Goal: Task Accomplishment & Management: Manage account settings

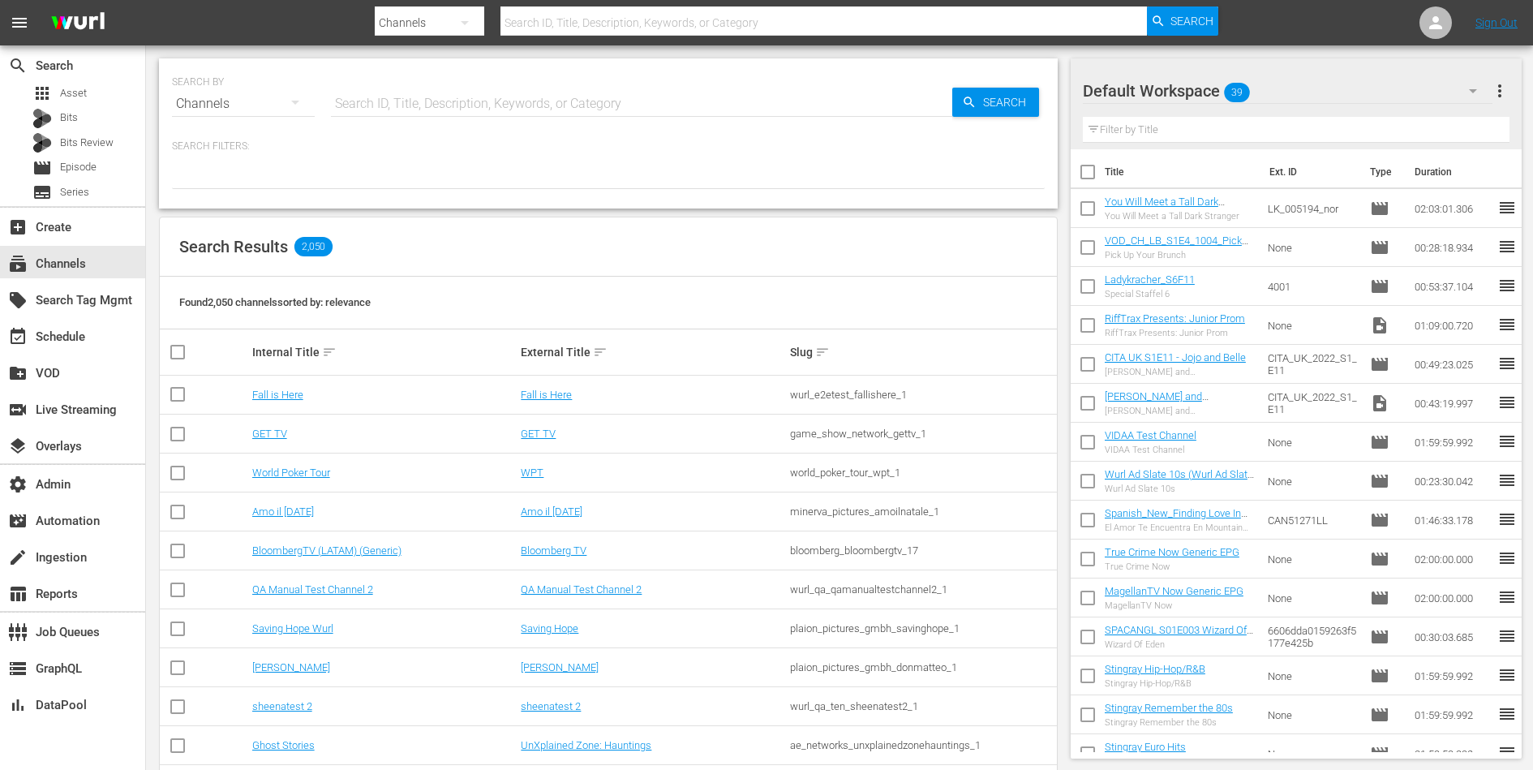
click at [465, 101] on input "text" at bounding box center [641, 103] width 621 height 39
click at [279, 505] on link "Amo il Natale" at bounding box center [283, 511] width 62 height 12
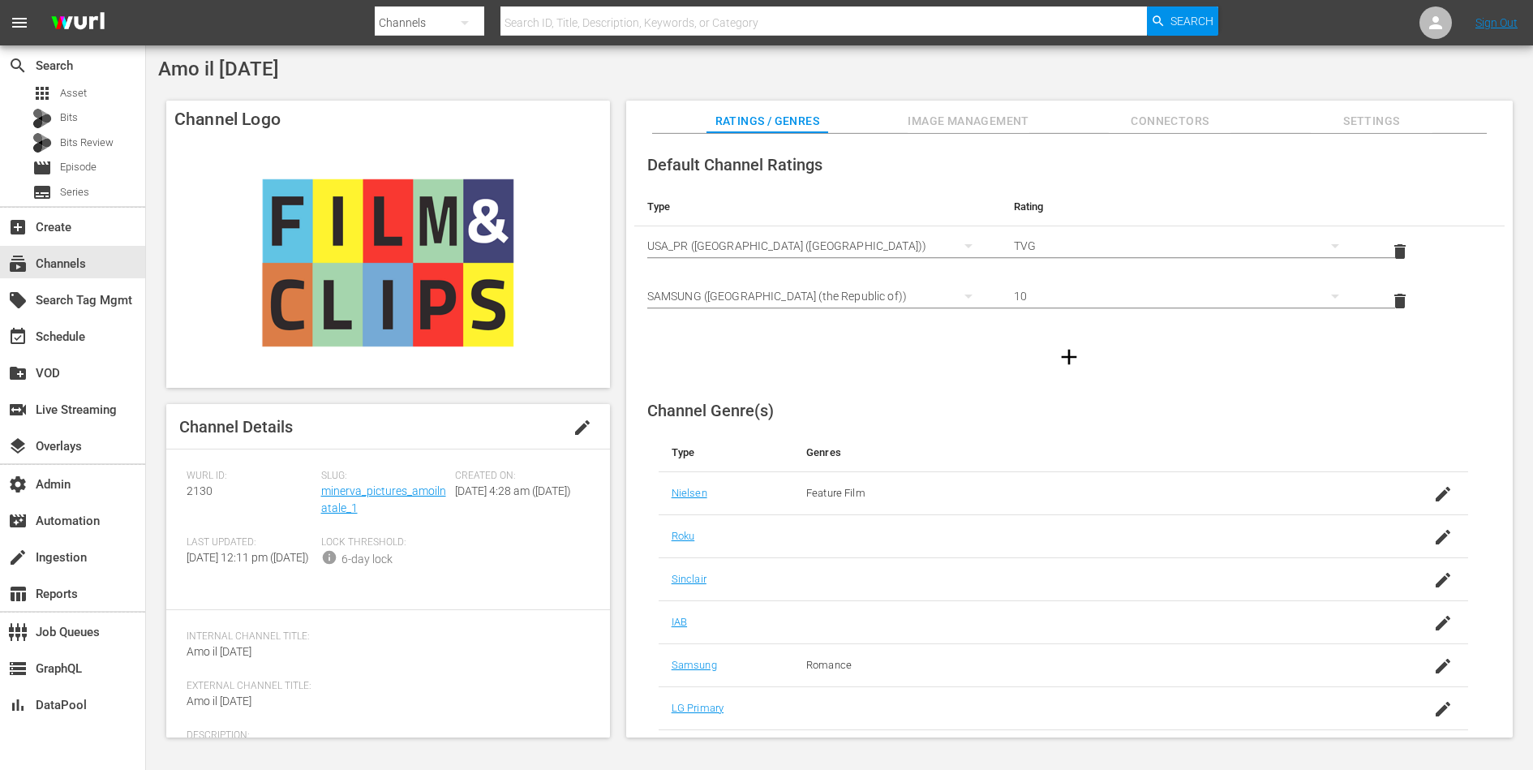
click at [576, 426] on span "edit" at bounding box center [581, 427] width 19 height 19
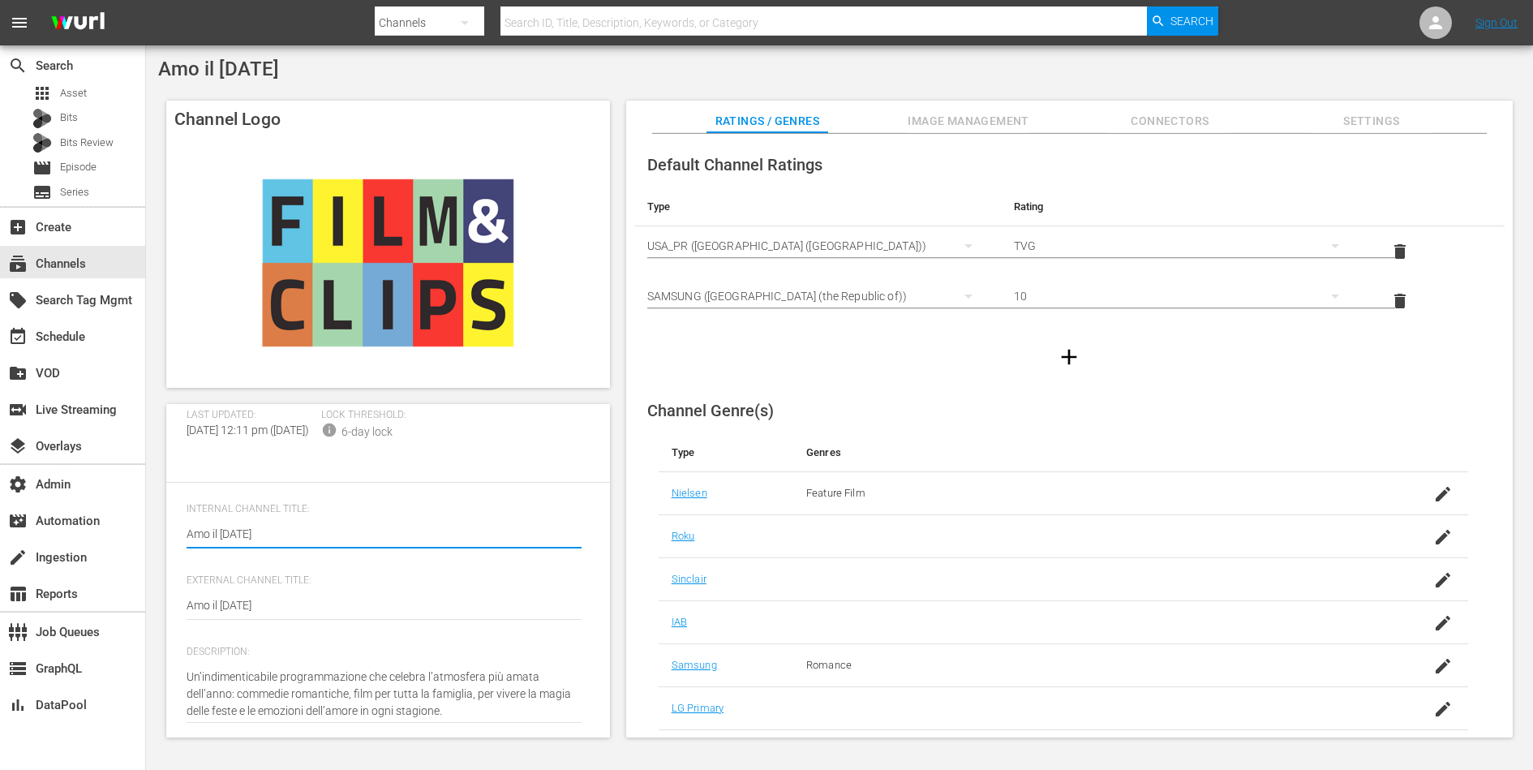
scroll to position [181, 0]
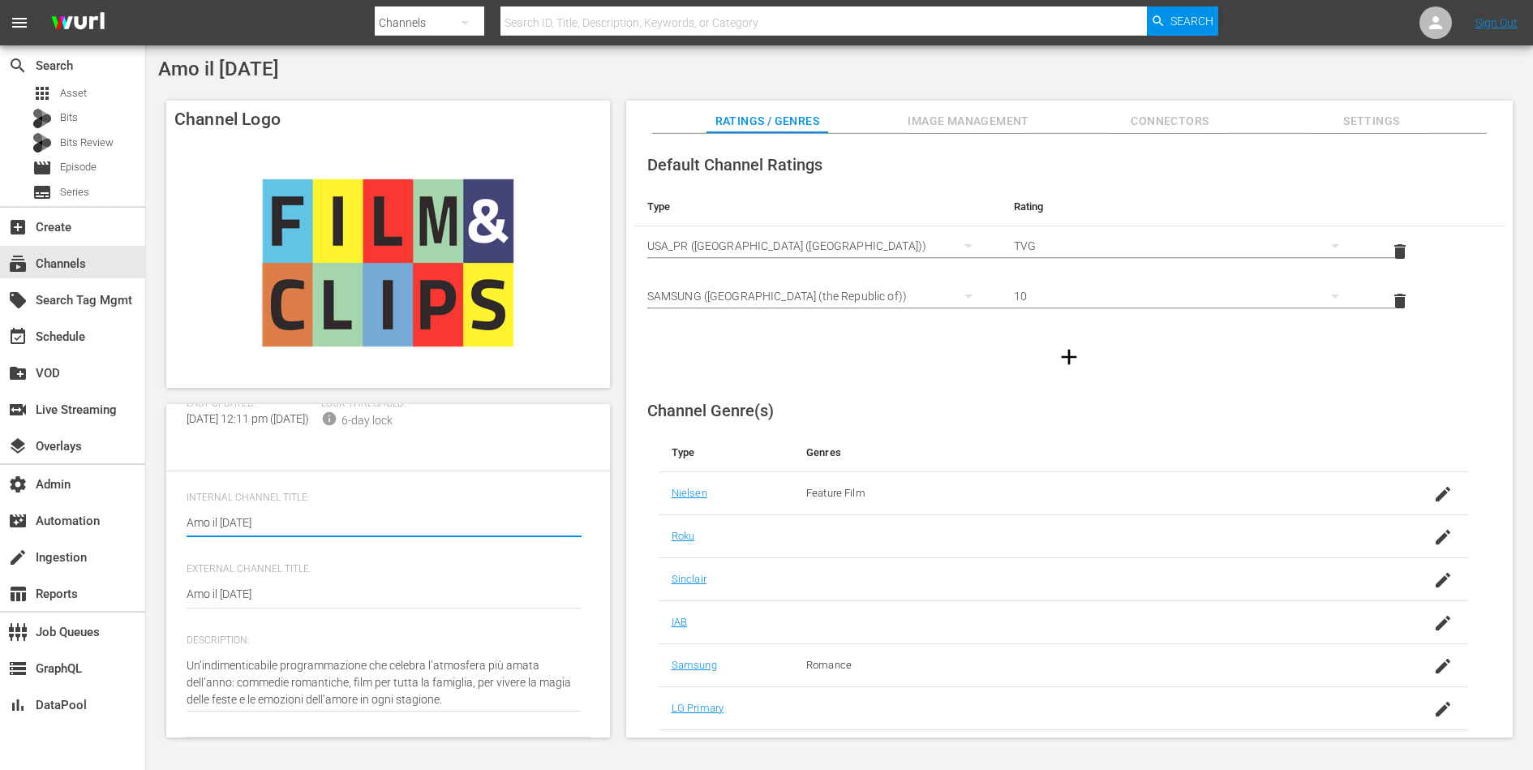
click at [260, 526] on textarea "Amo il Natale" at bounding box center [384, 523] width 395 height 19
type textarea "C"
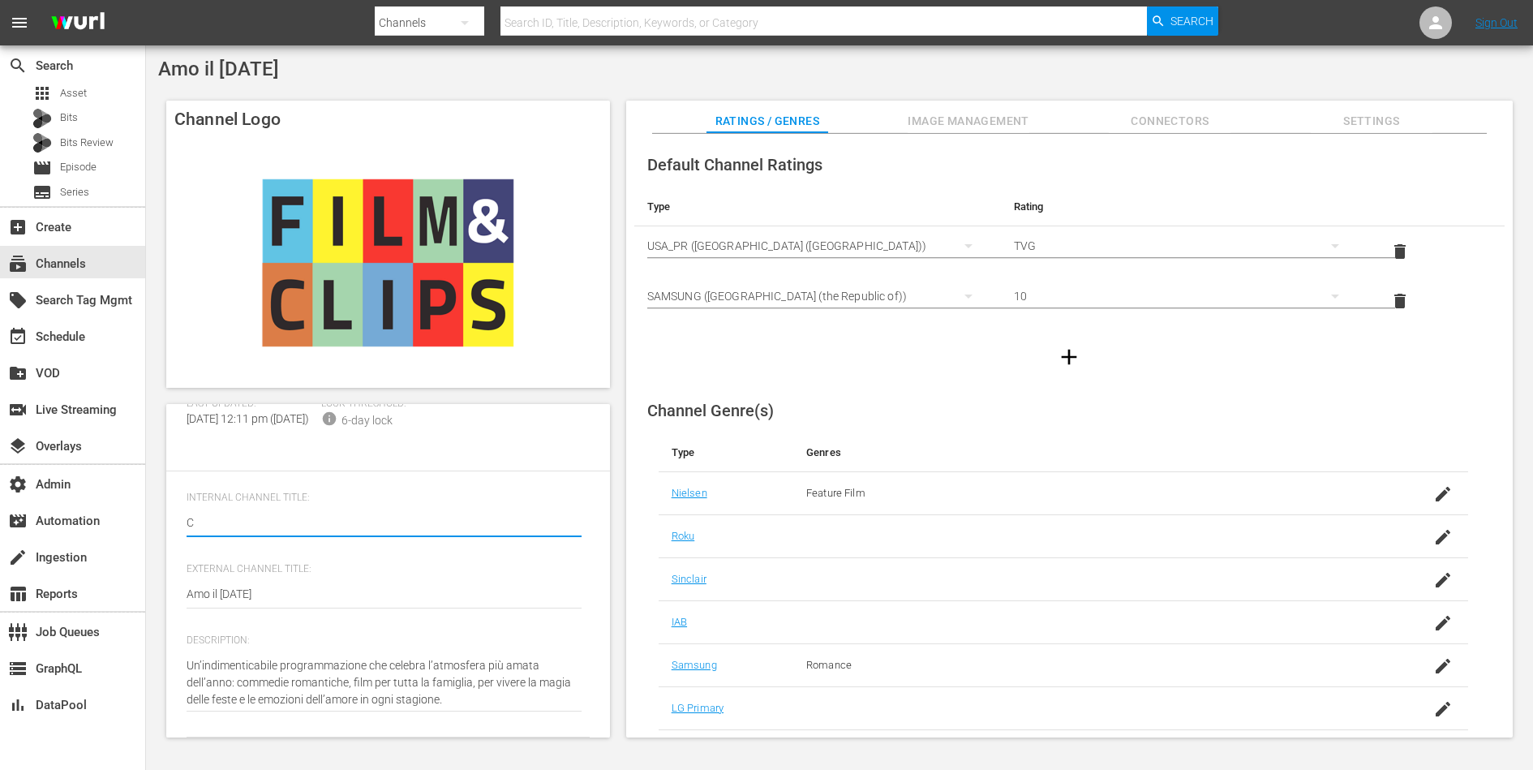
type textarea "Ci"
type textarea "Cin"
type textarea "Cine"
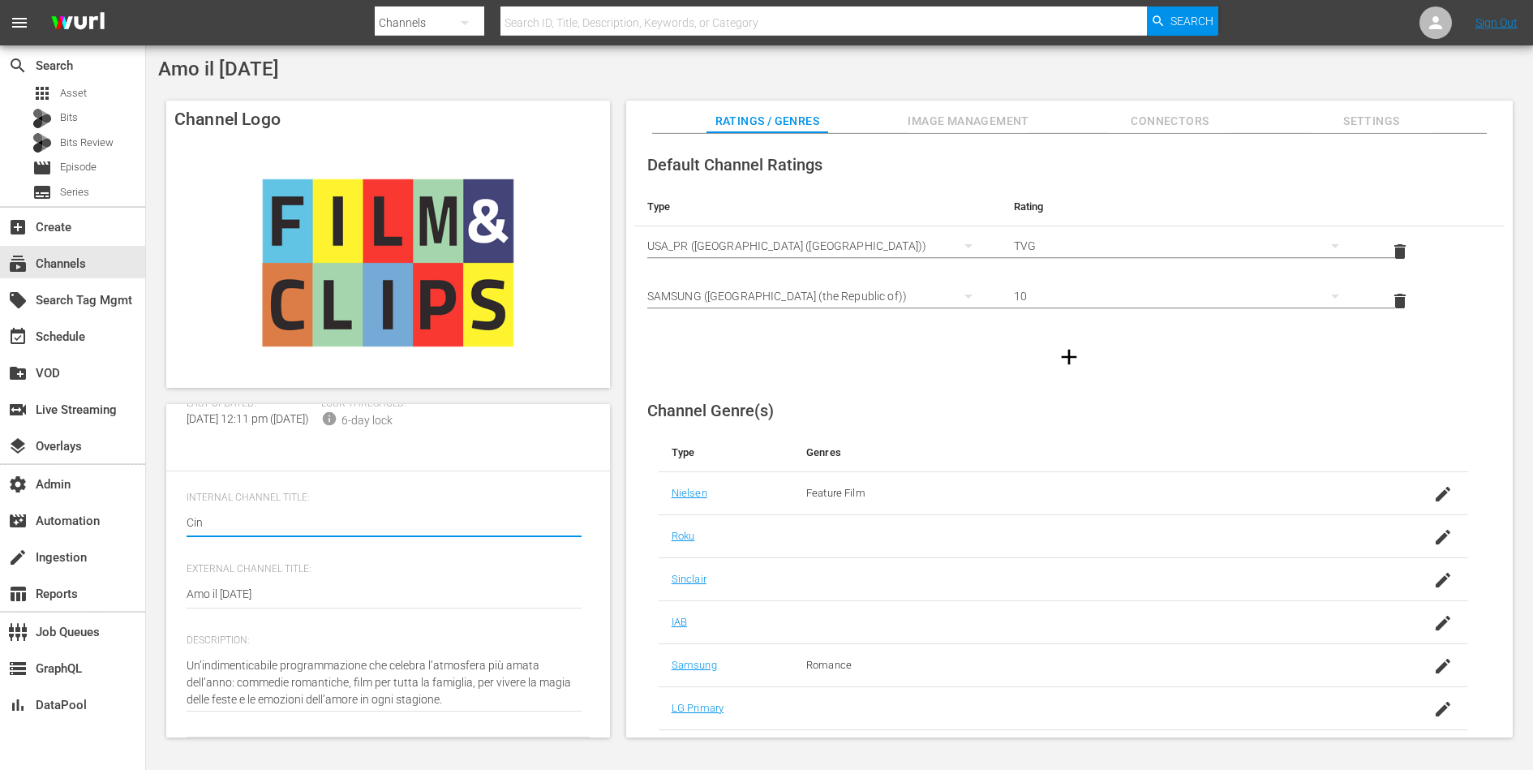
type textarea "Cine"
type textarea "Cine N"
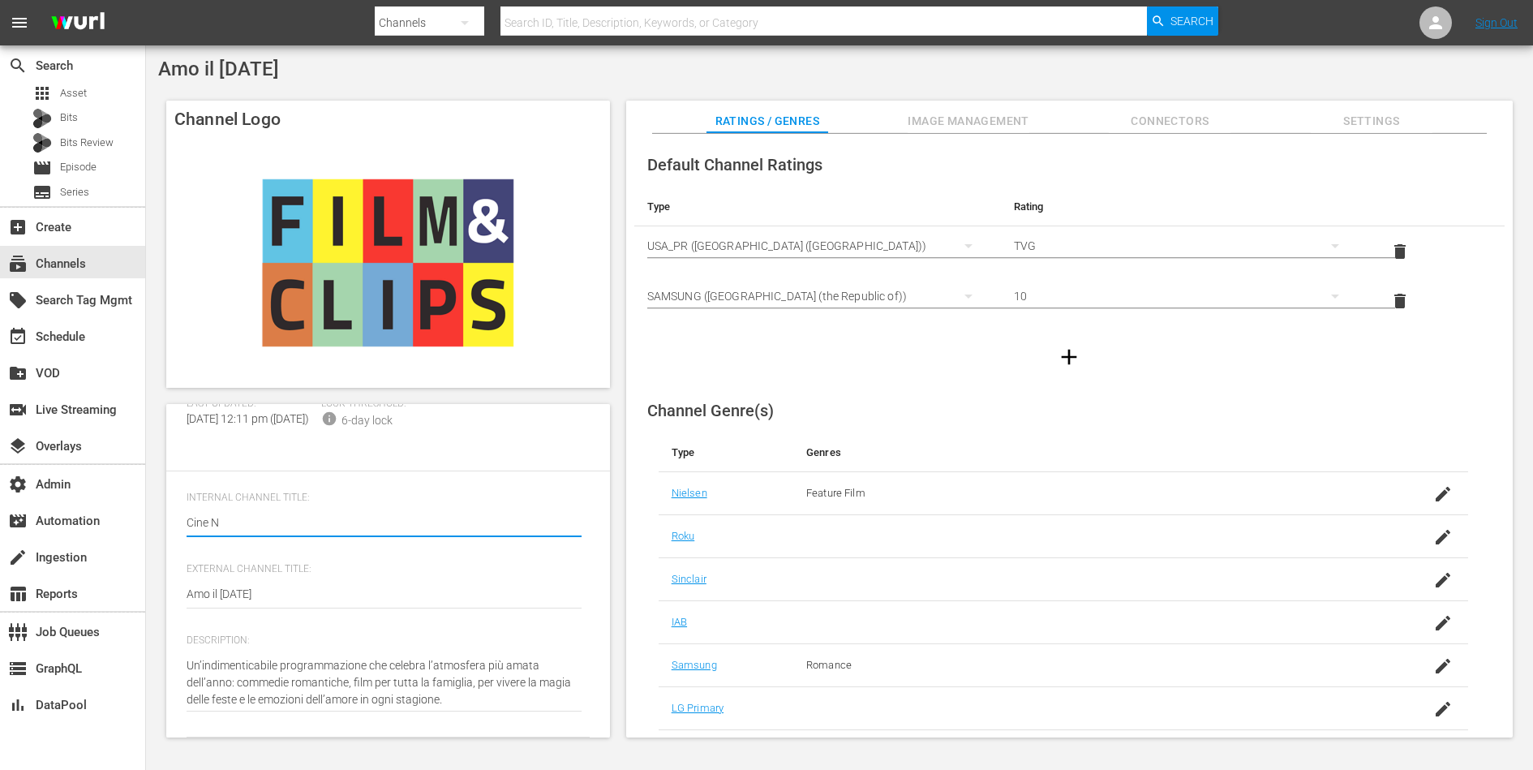
type textarea "Cine Na"
type textarea "Cine Nat"
type textarea "Cine Nata"
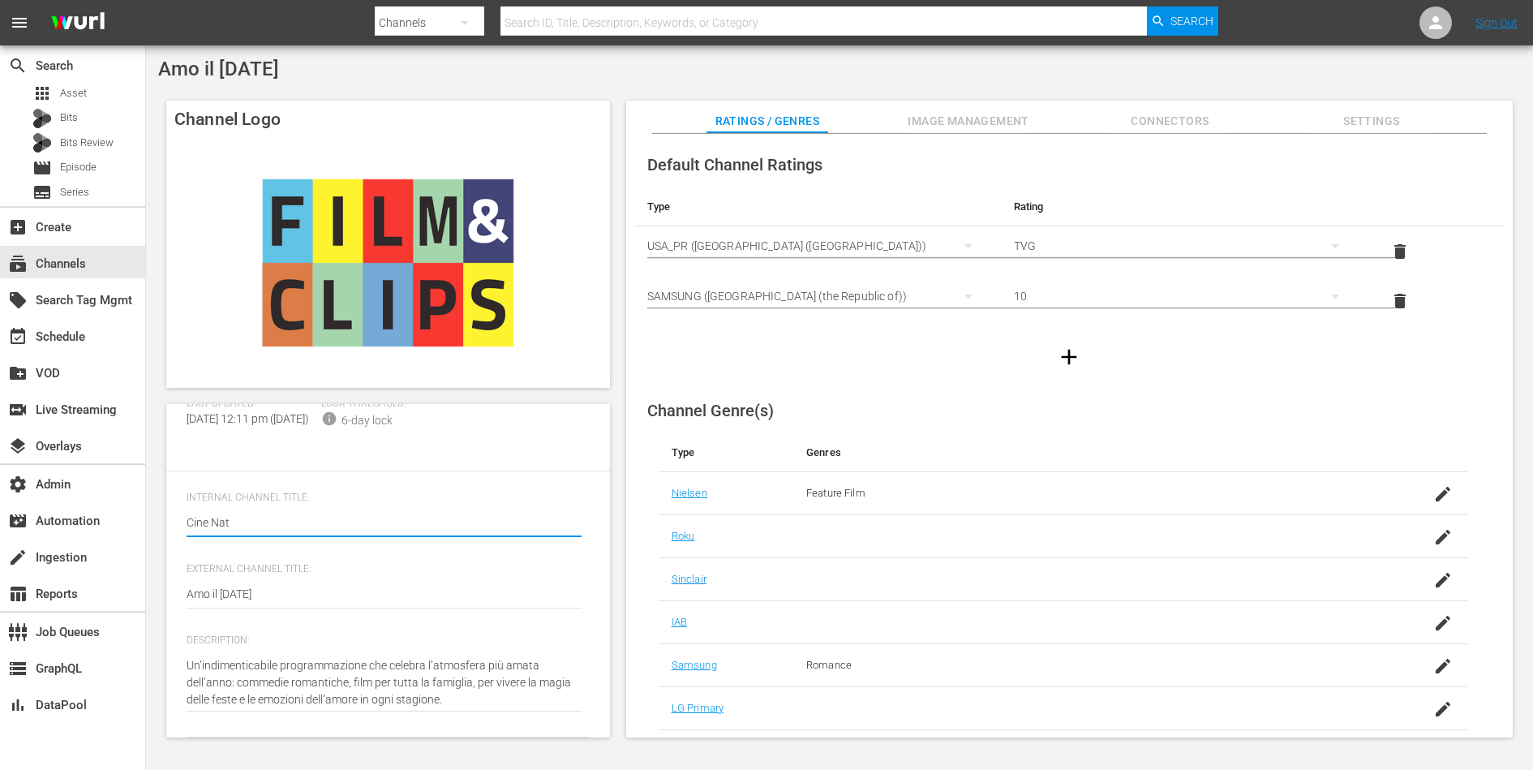
type textarea "Cine Nata"
type textarea "Cine Natal"
type textarea "Cine [DATE]"
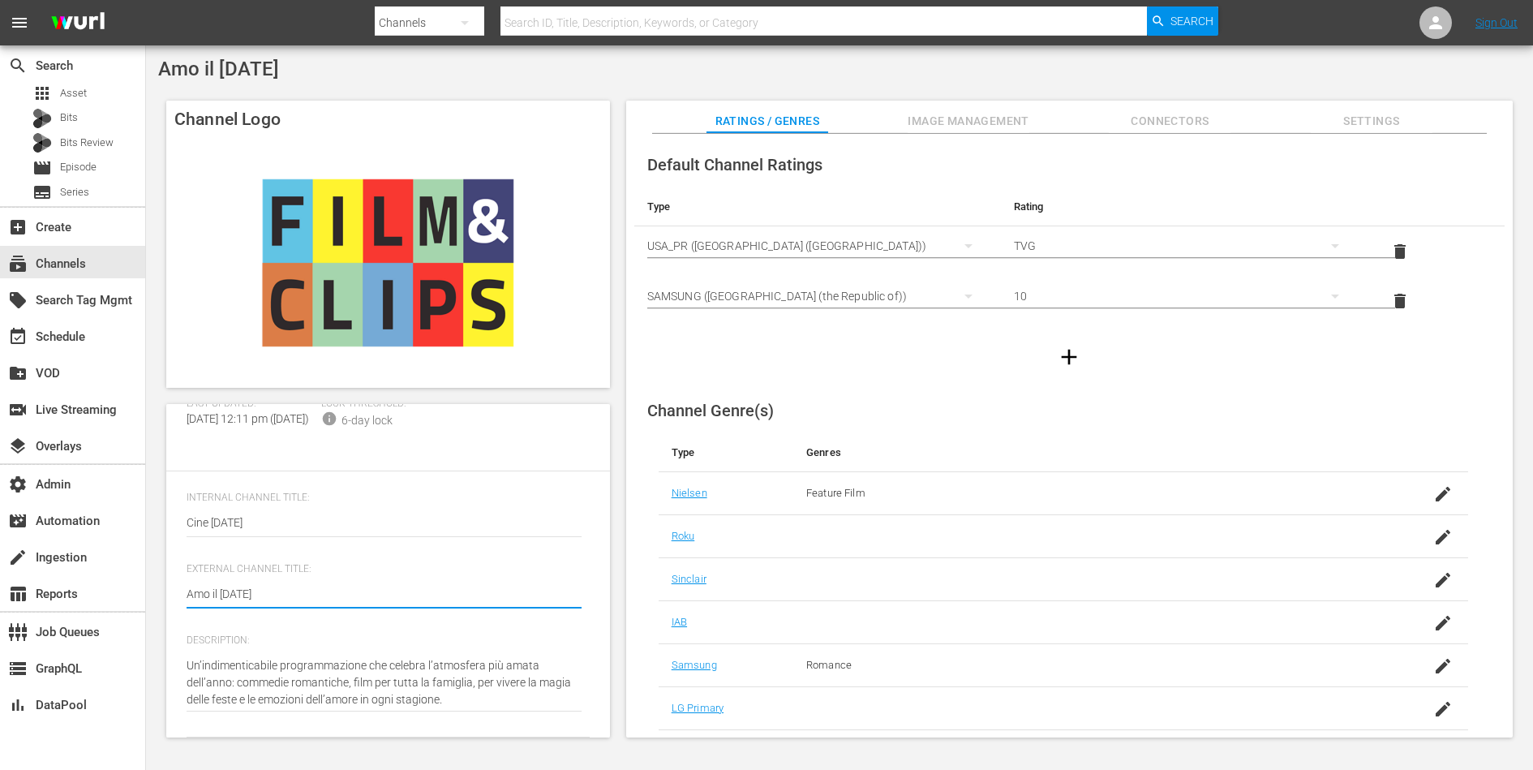
click at [250, 600] on textarea "Amo il Natale" at bounding box center [384, 594] width 395 height 19
paste textarea "Cine"
type textarea "Cine [DATE]"
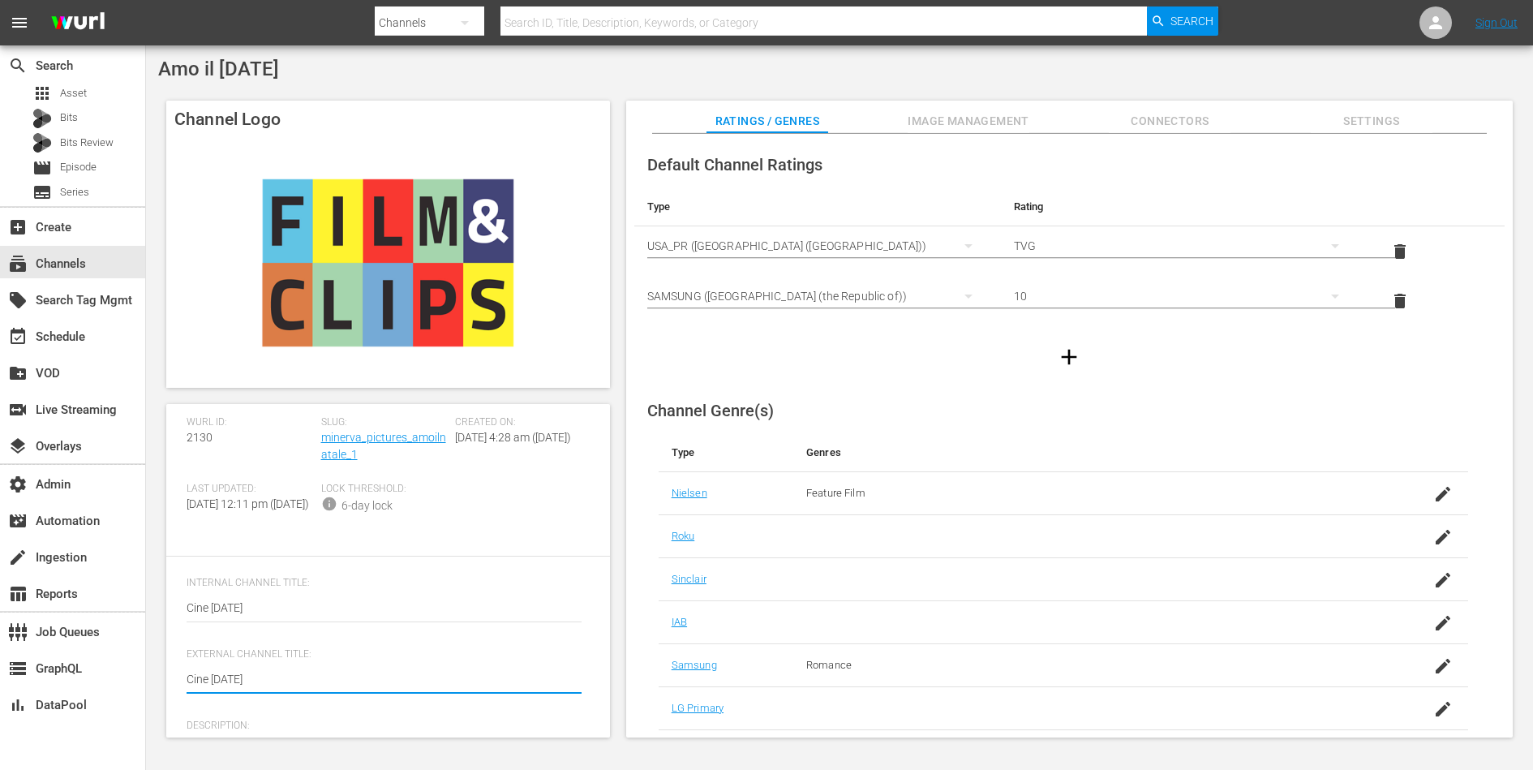
scroll to position [0, 0]
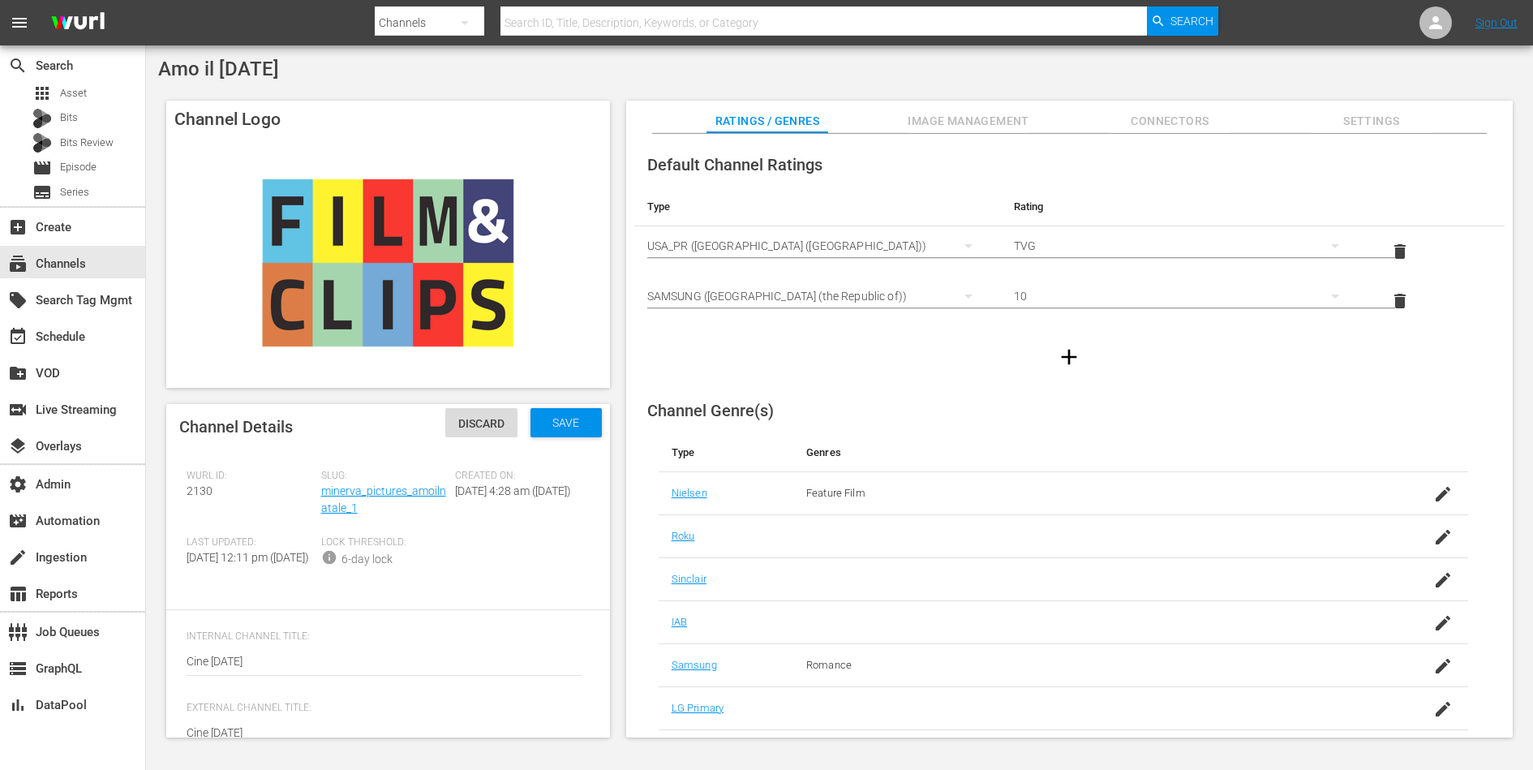
type textarea "Cine [DATE]"
click at [564, 418] on span "Save" at bounding box center [565, 422] width 53 height 13
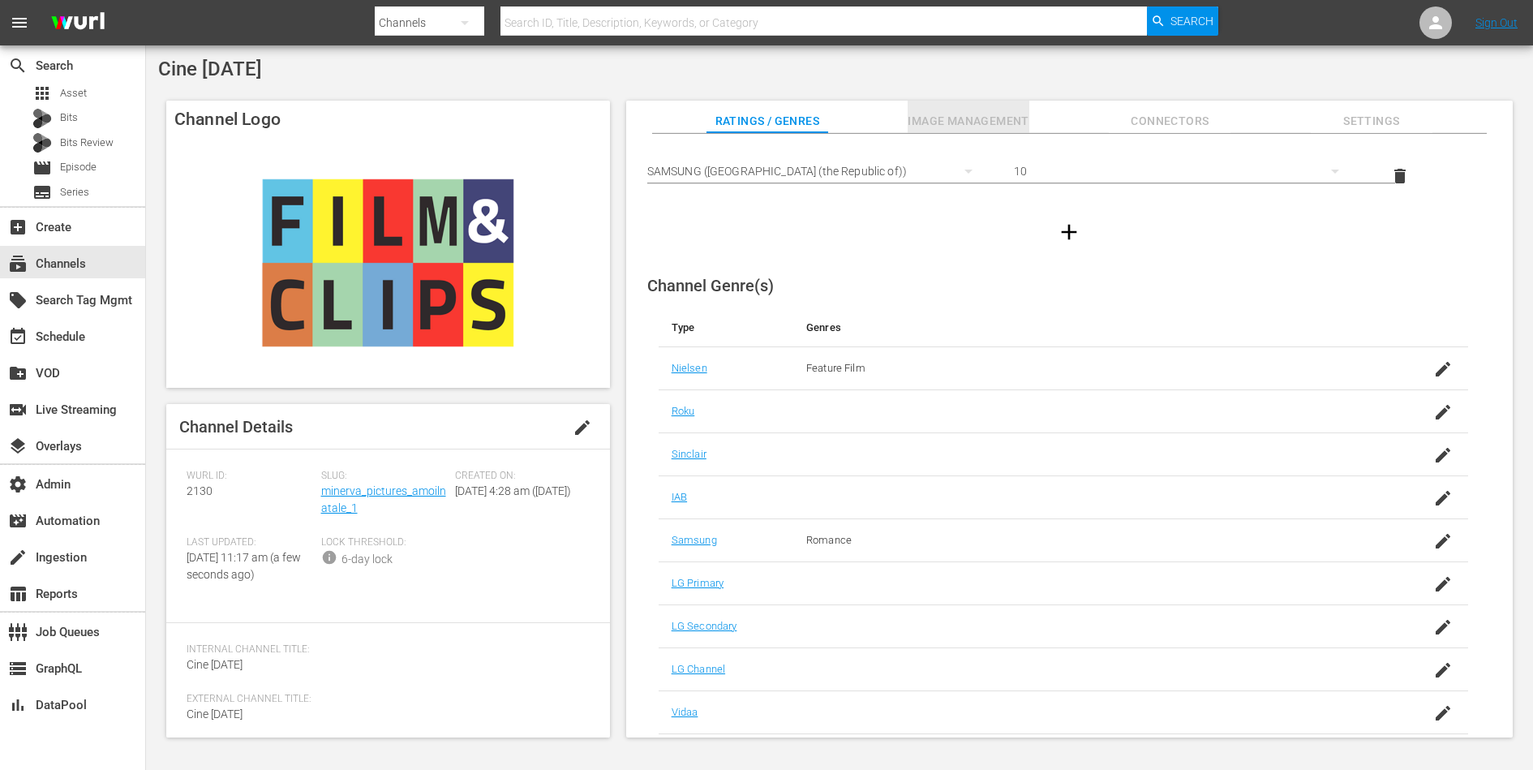
click at [988, 117] on span "Image Management" at bounding box center [968, 121] width 122 height 20
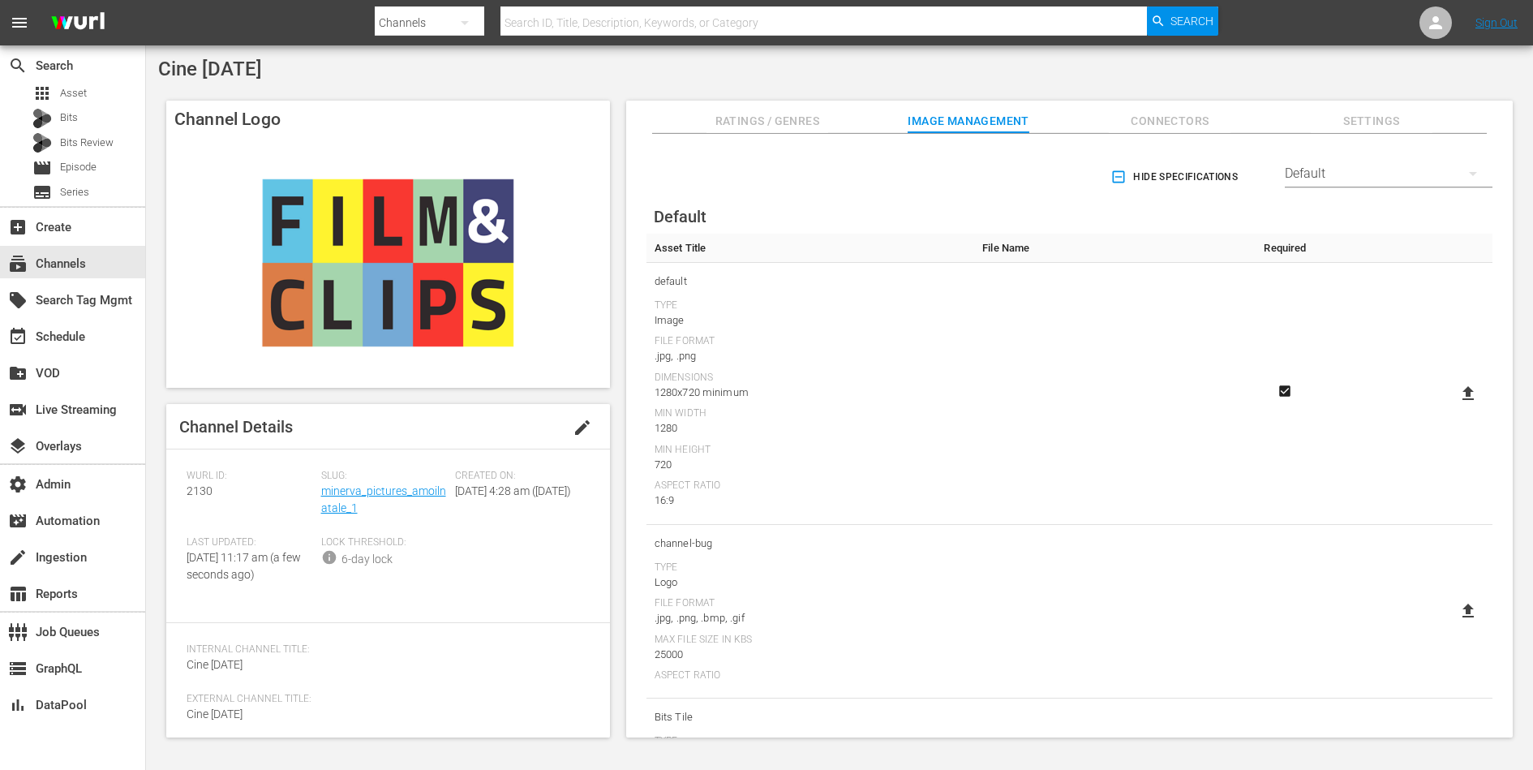
click at [1460, 386] on icon at bounding box center [1467, 393] width 19 height 19
click at [1452, 407] on input "file" at bounding box center [1452, 407] width 1 height 1
type input "C:\fakepath\CN_SAMSUNG4.png"
click at [1439, 31] on icon at bounding box center [1435, 22] width 19 height 19
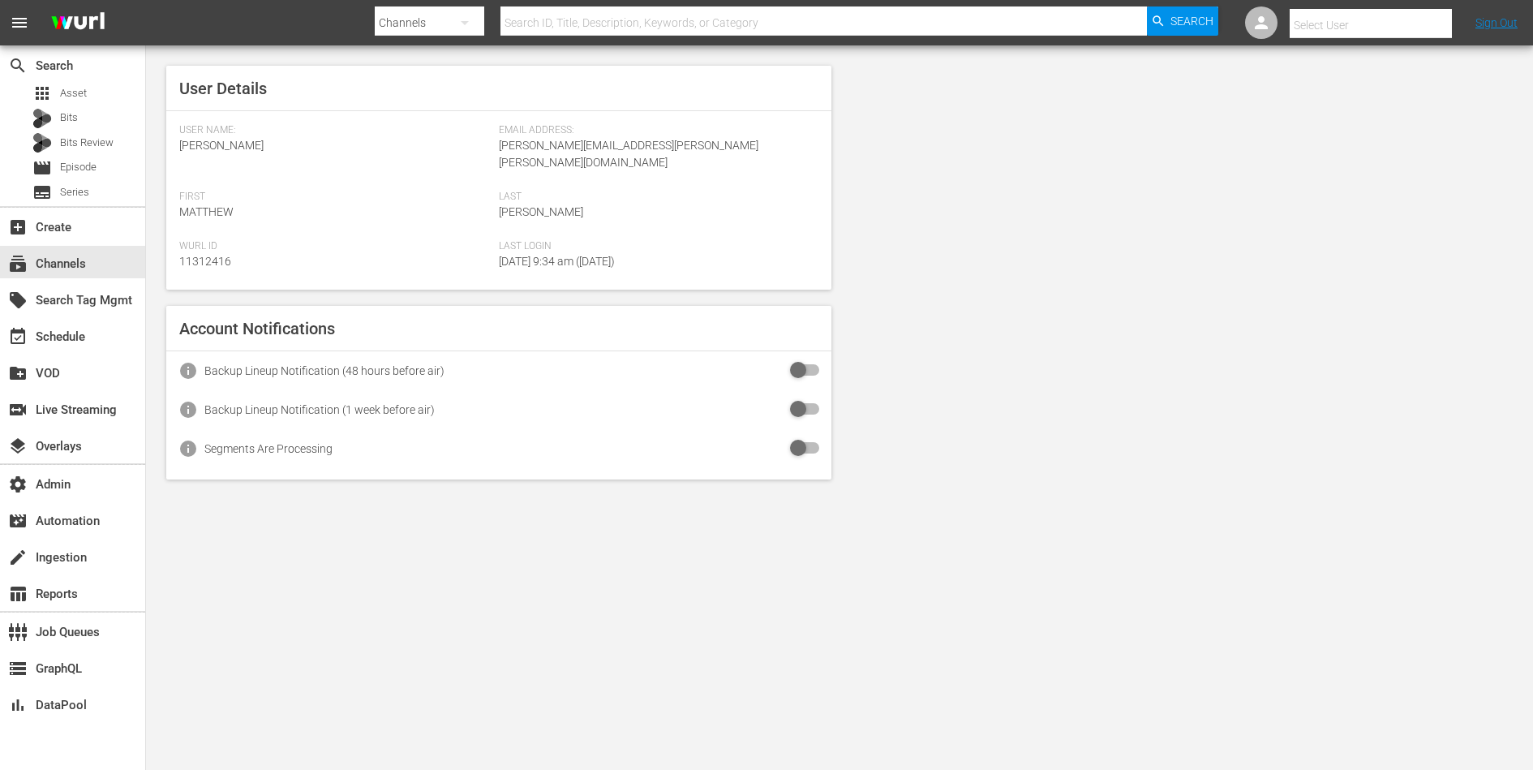
click at [1357, 14] on input "text" at bounding box center [1393, 25] width 208 height 39
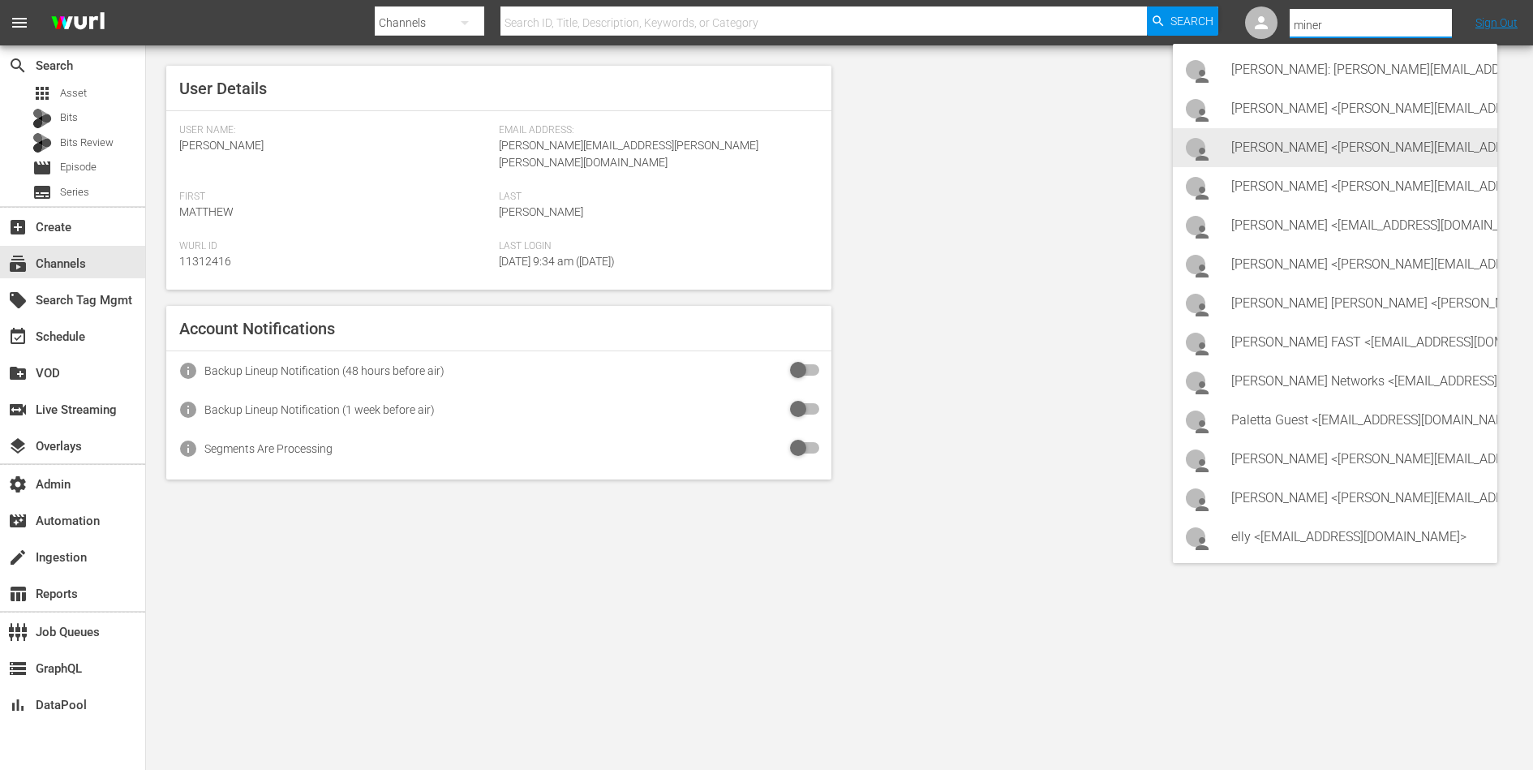
click at [1322, 157] on div "Caterina Cuccurullo <cuccurullo.guest@minervapictures.com>" at bounding box center [1357, 147] width 253 height 39
type input "Caterina Cuccurullo (11312726)"
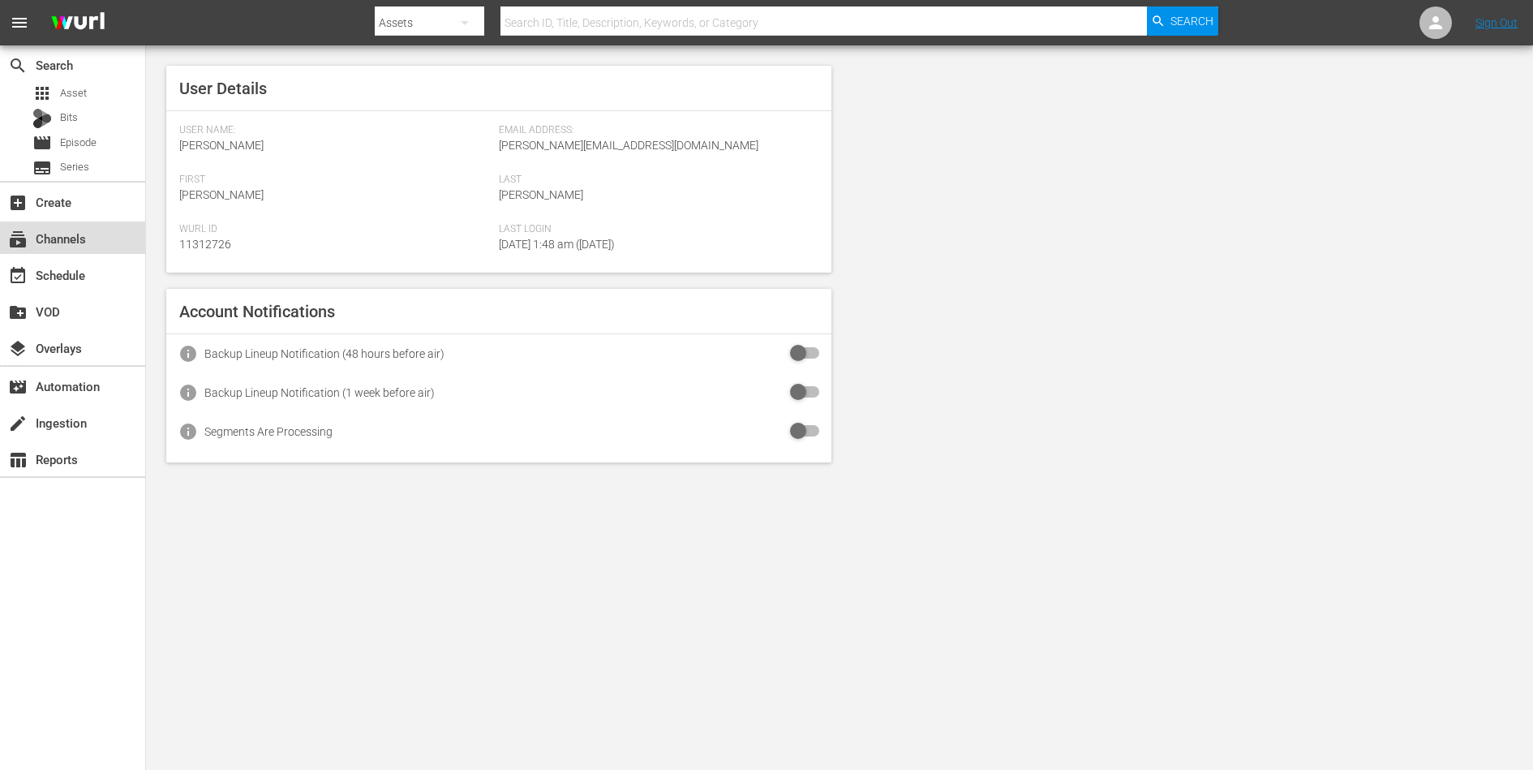
click at [69, 243] on div "subscriptions Channels" at bounding box center [45, 236] width 91 height 15
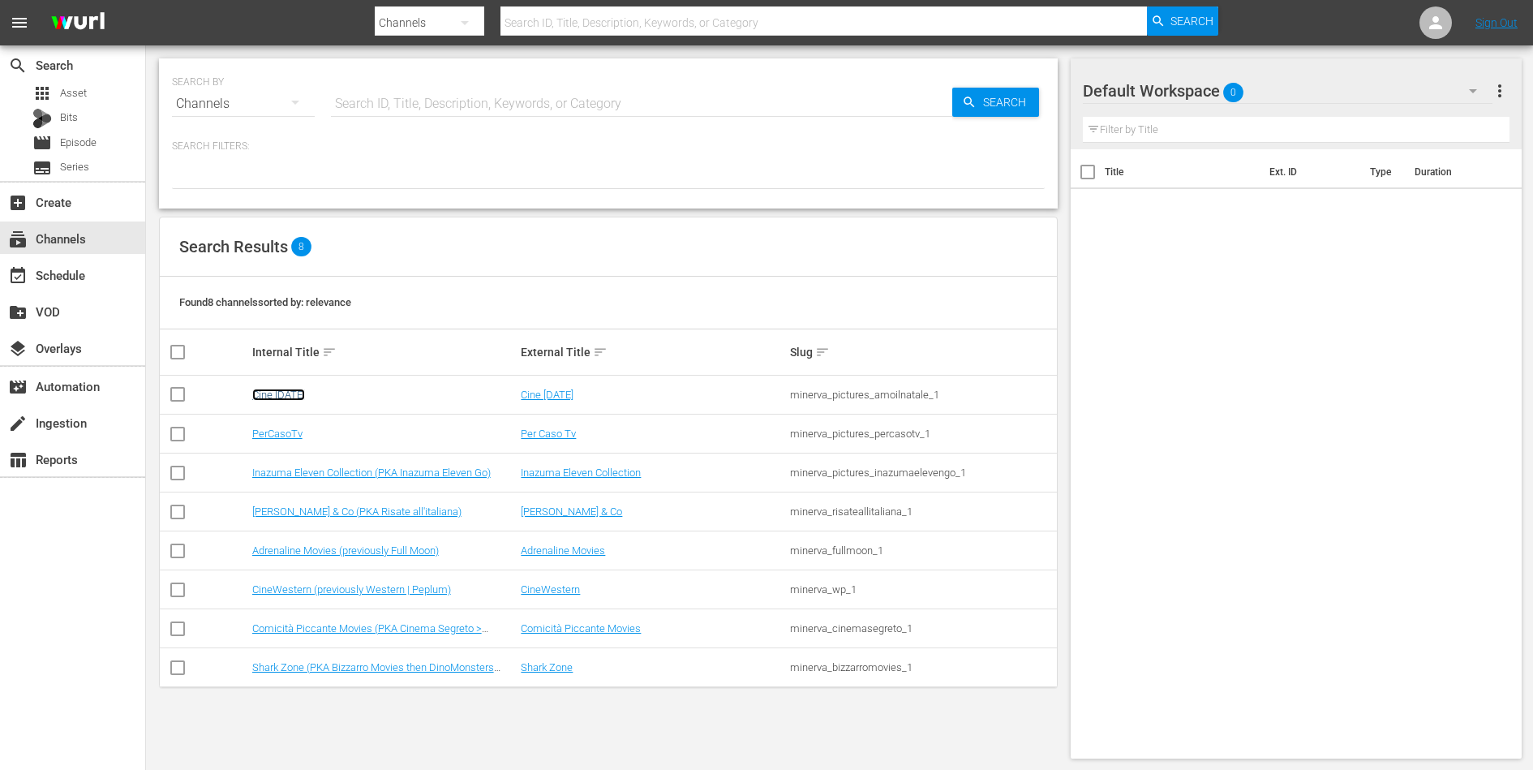
click at [259, 392] on link "Cine [DATE]" at bounding box center [278, 394] width 53 height 12
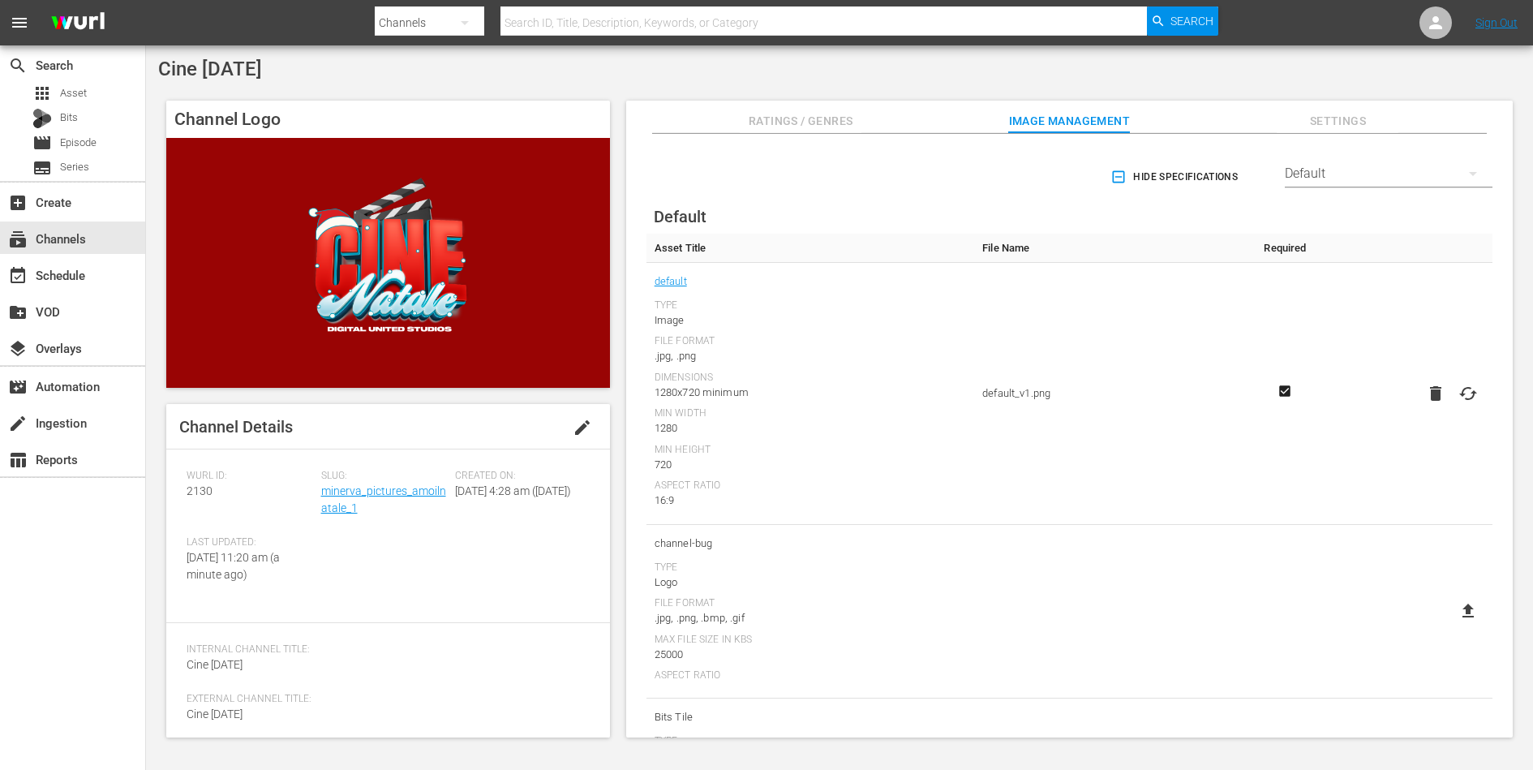
scroll to position [122, 0]
